Goal: Task Accomplishment & Management: Complete application form

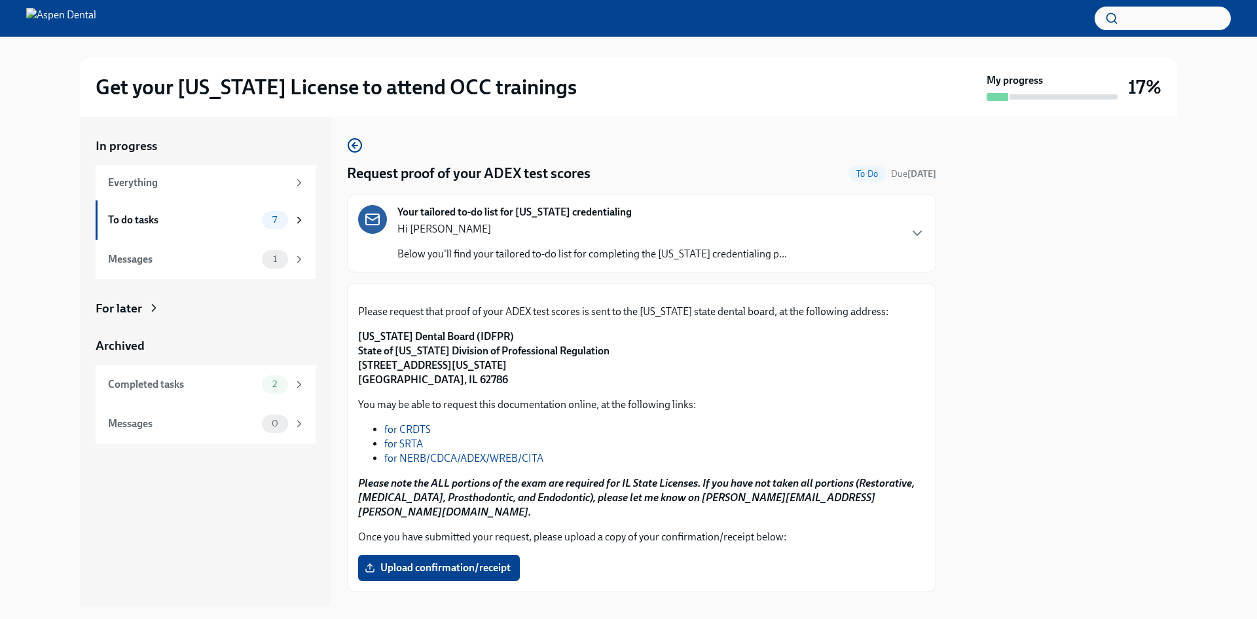
scroll to position [208, 0]
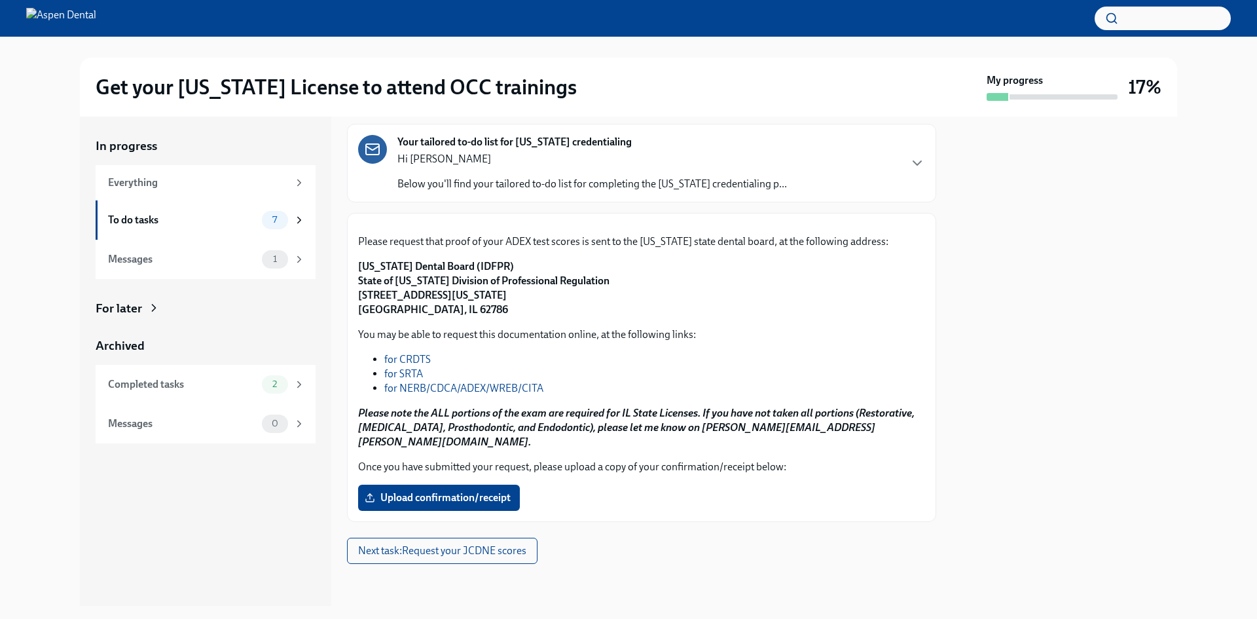
click at [480, 394] on link "for NERB/CDCA/ADEX/WREB/CITA" at bounding box center [463, 388] width 159 height 12
click at [517, 394] on link "for NERB/CDCA/ADEX/WREB/CITA" at bounding box center [463, 388] width 159 height 12
click at [500, 394] on link "for NERB/CDCA/ADEX/WREB/CITA" at bounding box center [463, 388] width 159 height 12
click at [438, 553] on span "Next task : Request your JCDNE scores" at bounding box center [442, 550] width 168 height 13
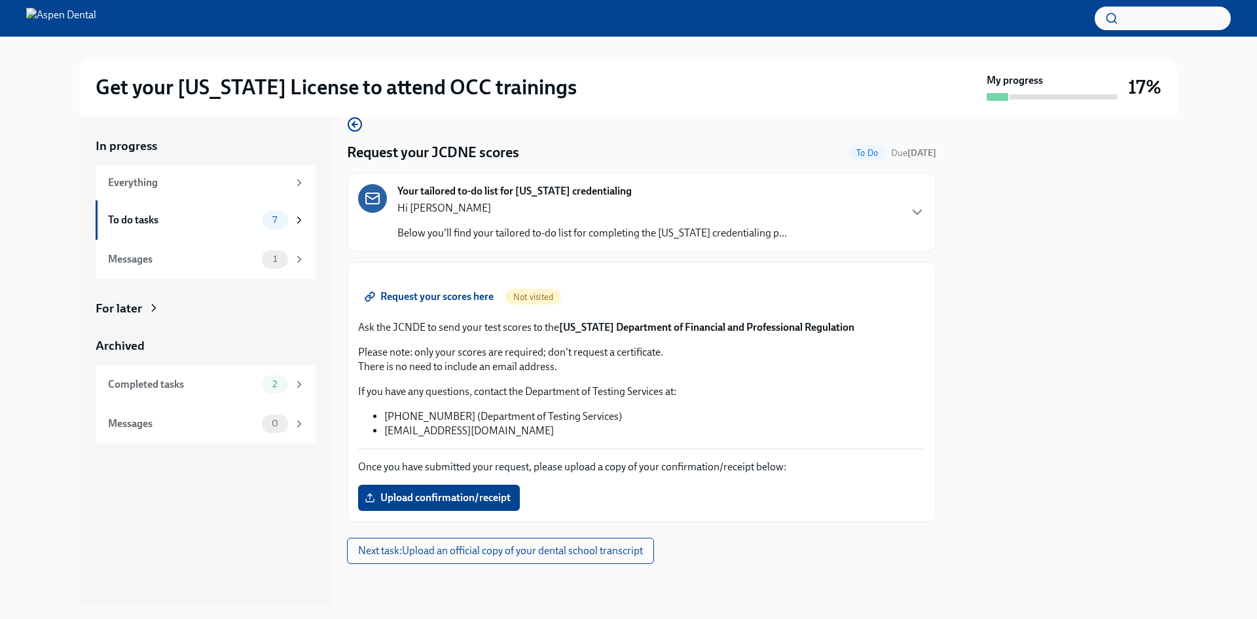
scroll to position [174, 0]
click at [456, 295] on span "Request your scores here" at bounding box center [430, 296] width 126 height 13
click at [502, 559] on button "Next task : Upload an official copy of your dental school transcript" at bounding box center [500, 551] width 307 height 26
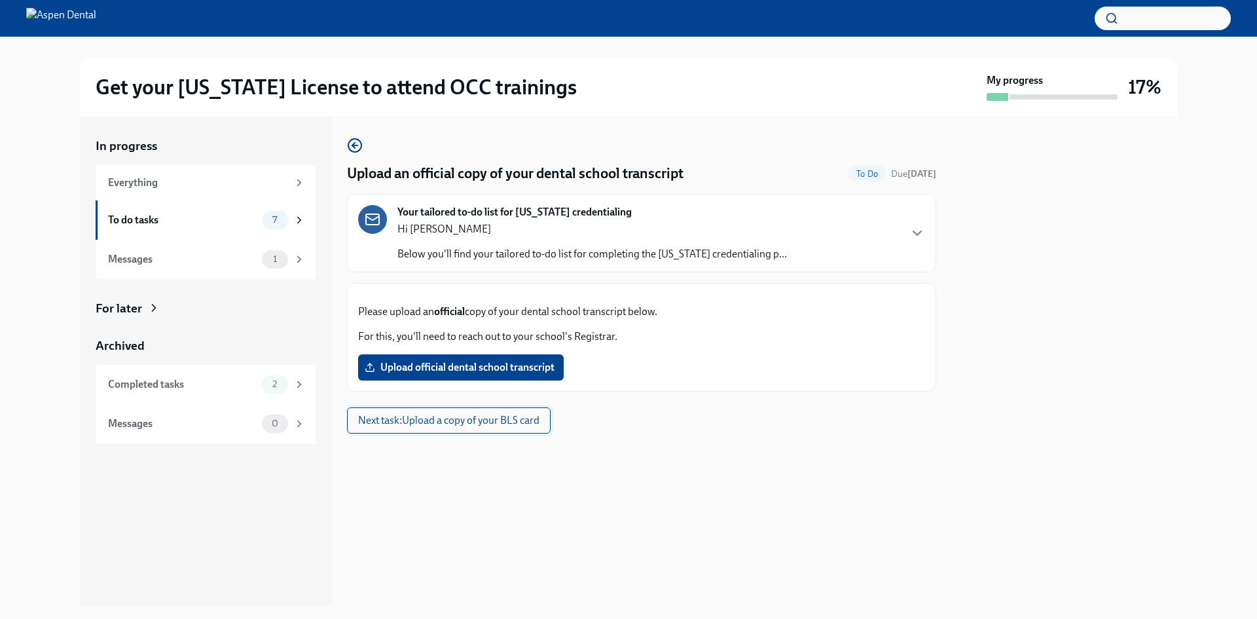
click at [512, 427] on span "Next task : Upload a copy of your BLS card" at bounding box center [448, 420] width 181 height 13
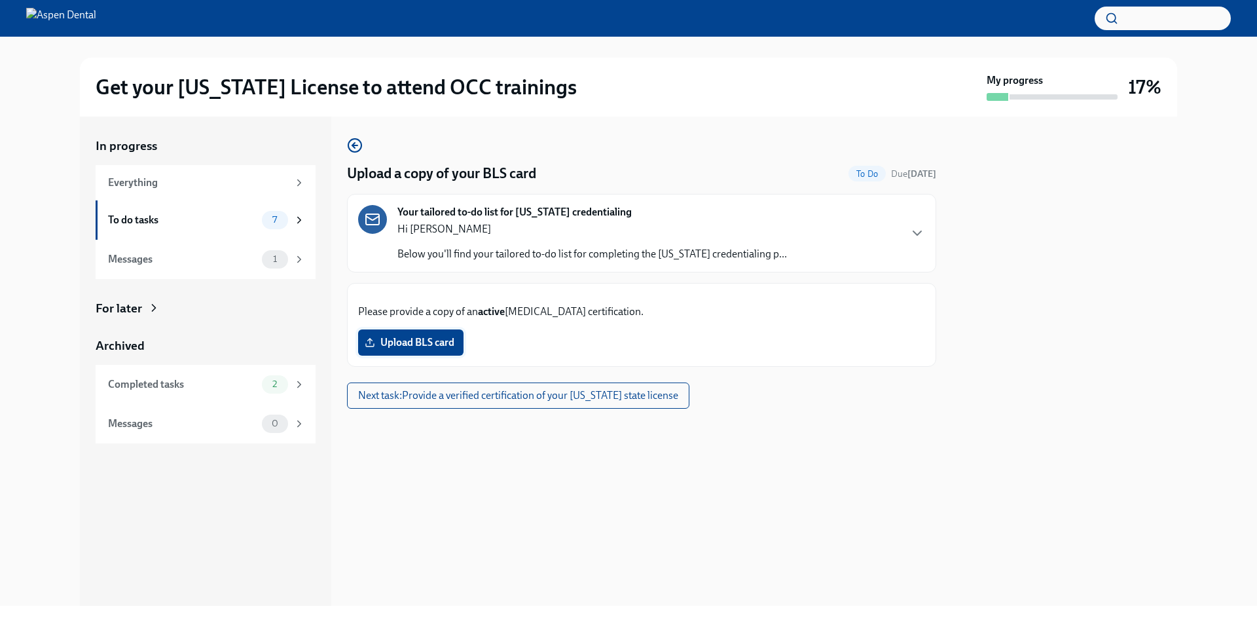
click at [437, 349] on span "Upload BLS card" at bounding box center [410, 342] width 87 height 13
click at [0, 0] on input "Upload BLS card" at bounding box center [0, 0] width 0 height 0
